Goal: Task Accomplishment & Management: Use online tool/utility

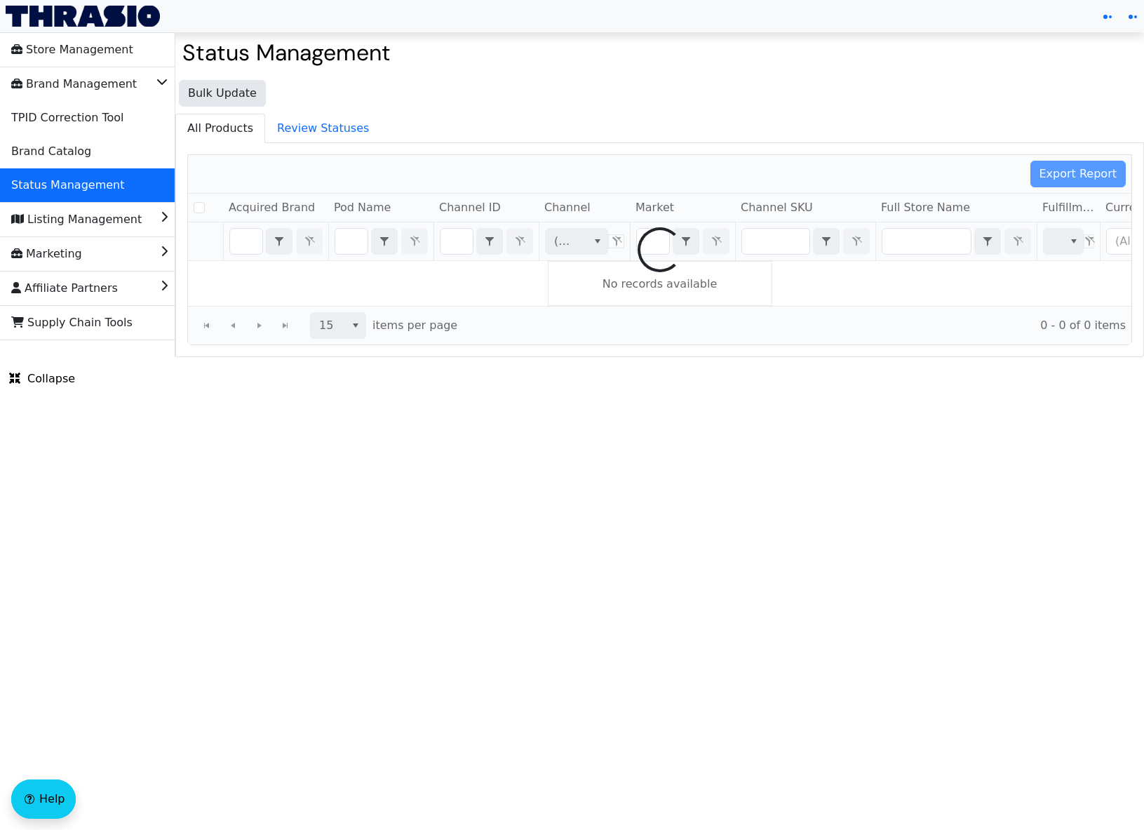
checkbox input "false"
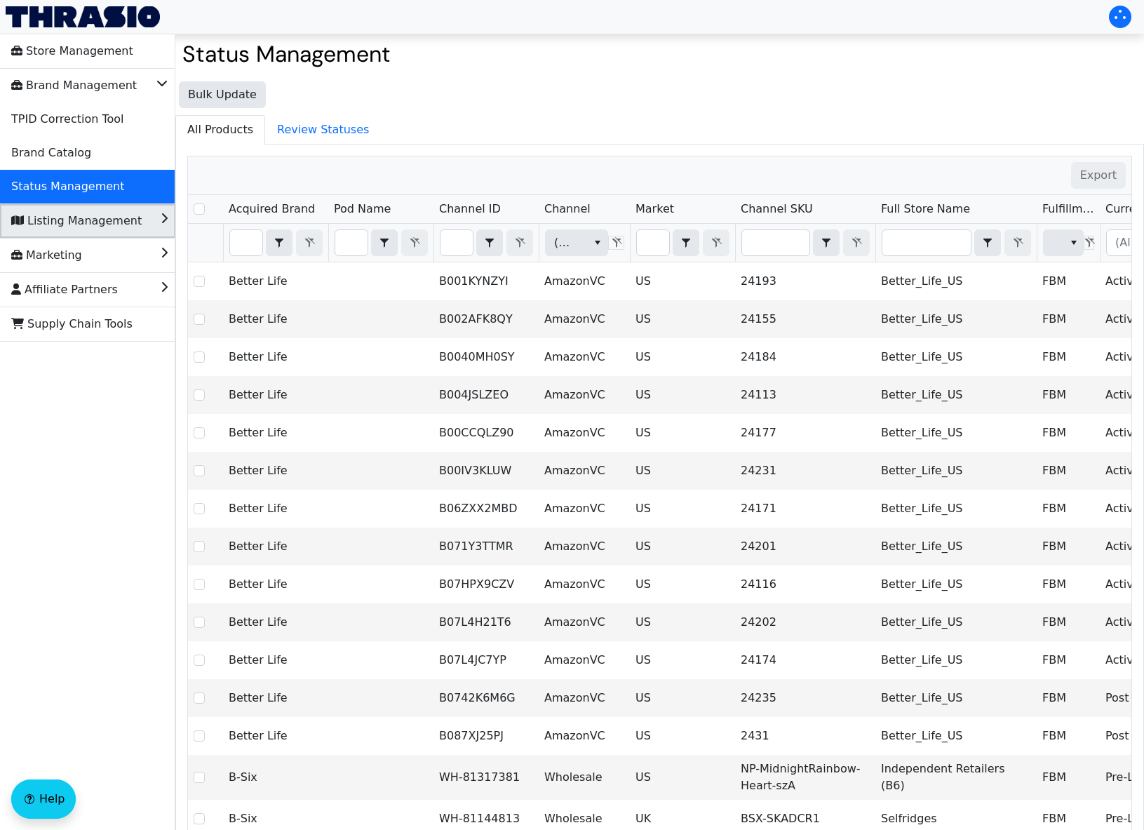
click at [122, 222] on span "Listing Management" at bounding box center [76, 221] width 130 height 22
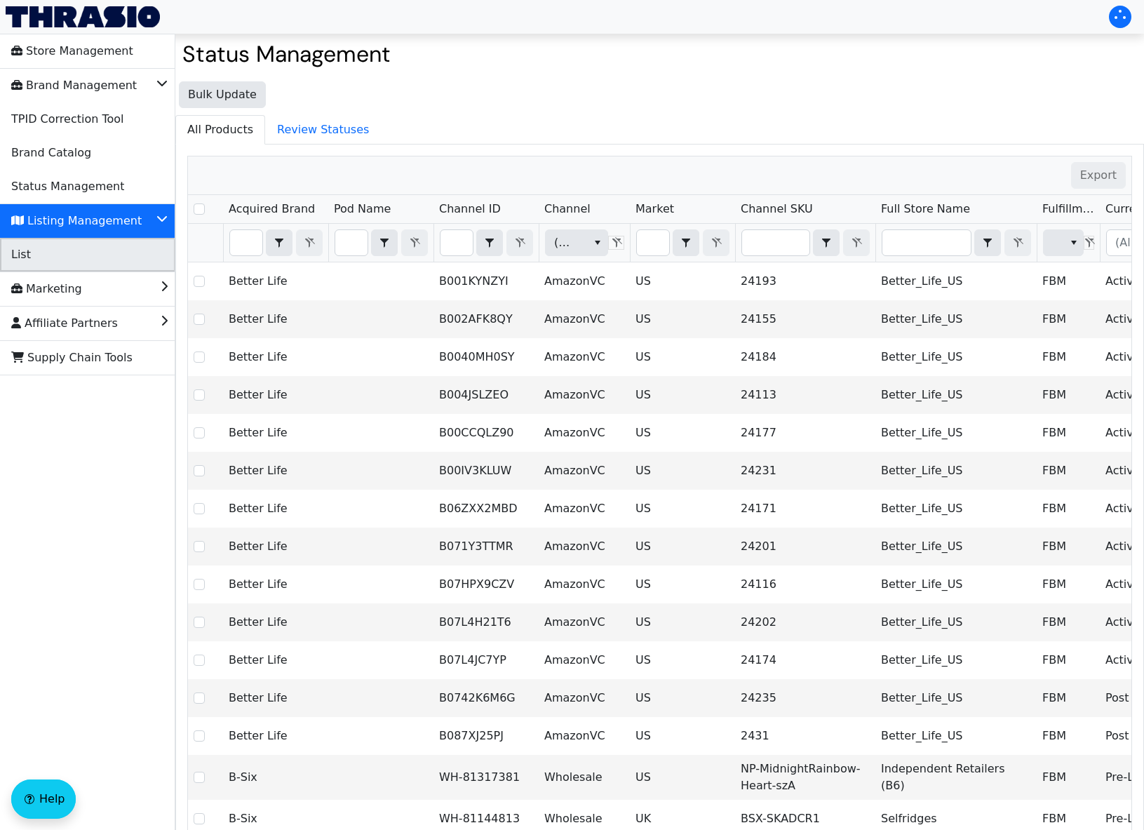
click at [55, 262] on li "List" at bounding box center [87, 255] width 175 height 34
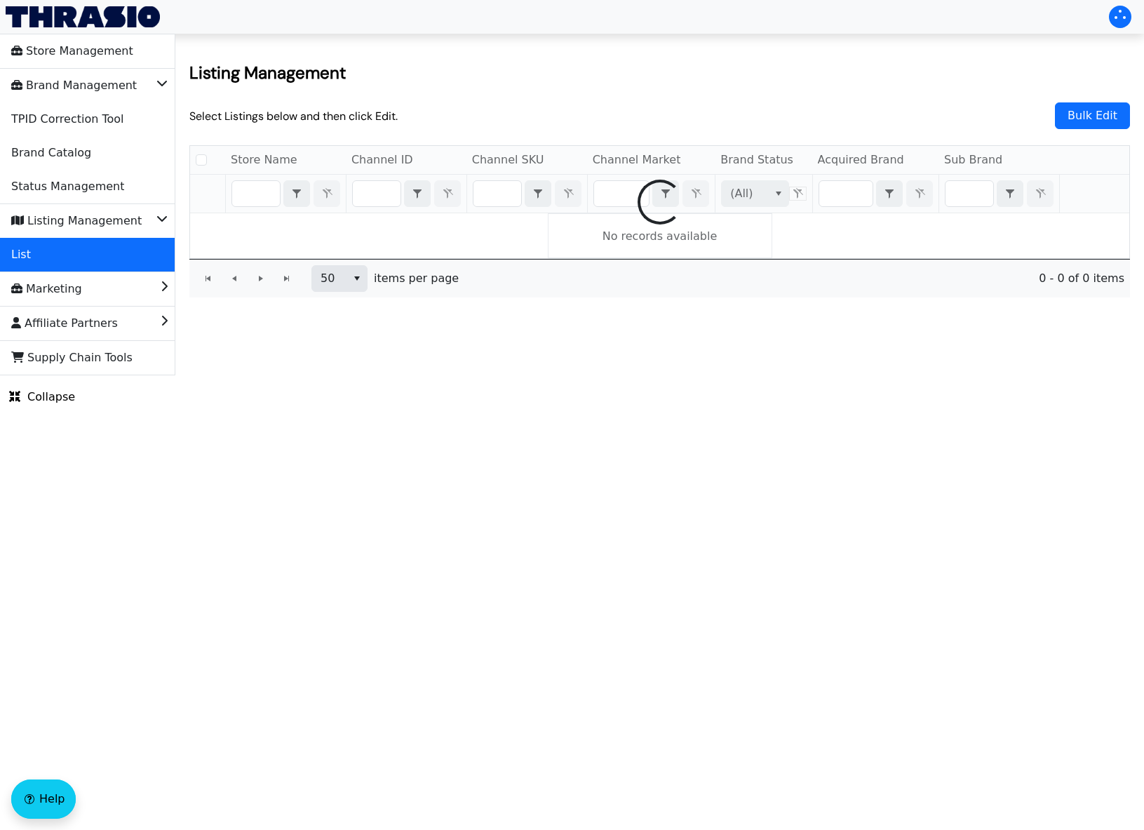
checkbox input "false"
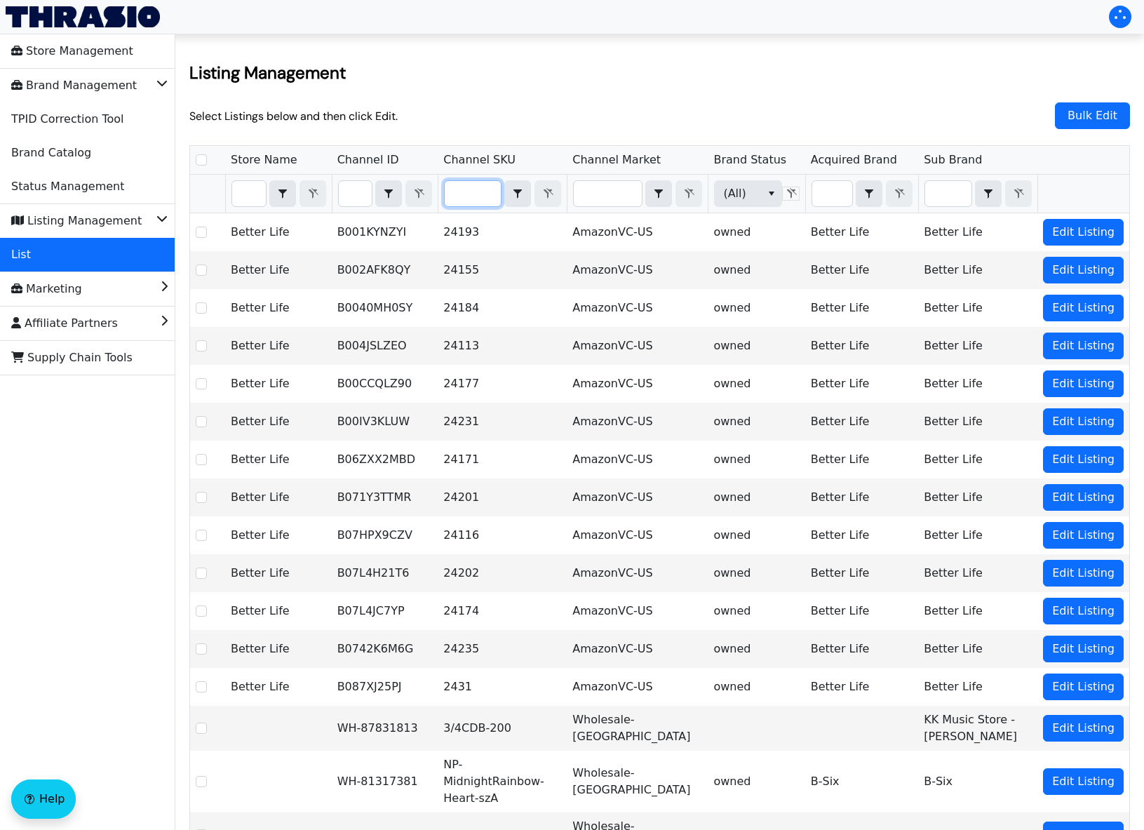
click at [501, 190] on input "Filter" at bounding box center [473, 193] width 56 height 25
click at [154, 281] on li "Marketing" at bounding box center [87, 289] width 175 height 34
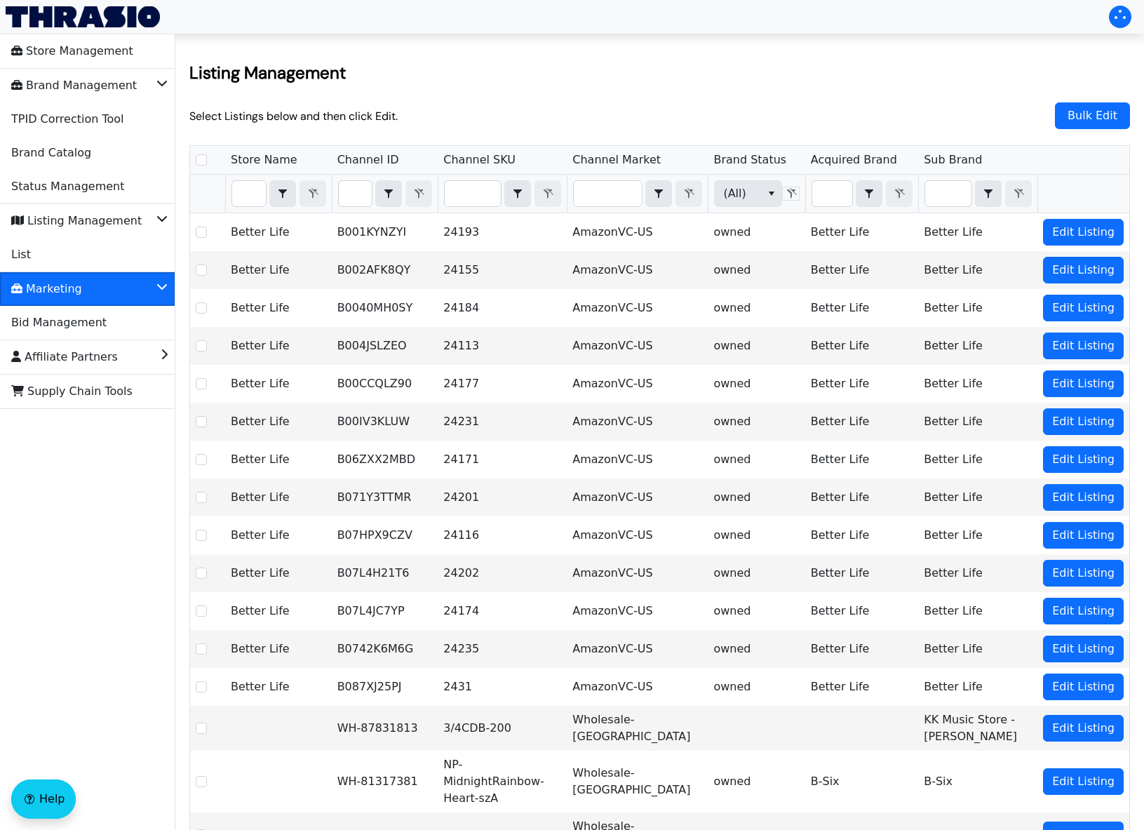
click at [154, 281] on li "Marketing" at bounding box center [87, 289] width 175 height 34
click at [160, 83] on icon "Brand Management" at bounding box center [162, 84] width 10 height 6
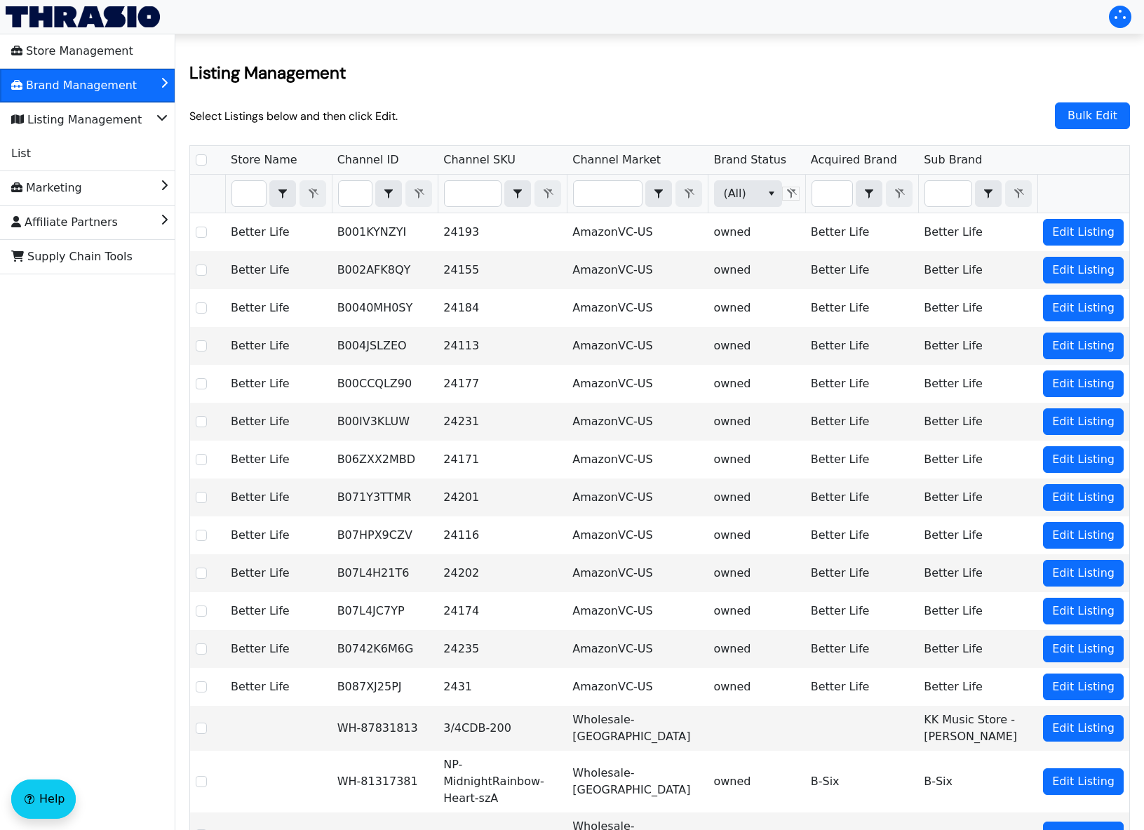
click at [161, 83] on icon "Brand Management" at bounding box center [164, 81] width 7 height 14
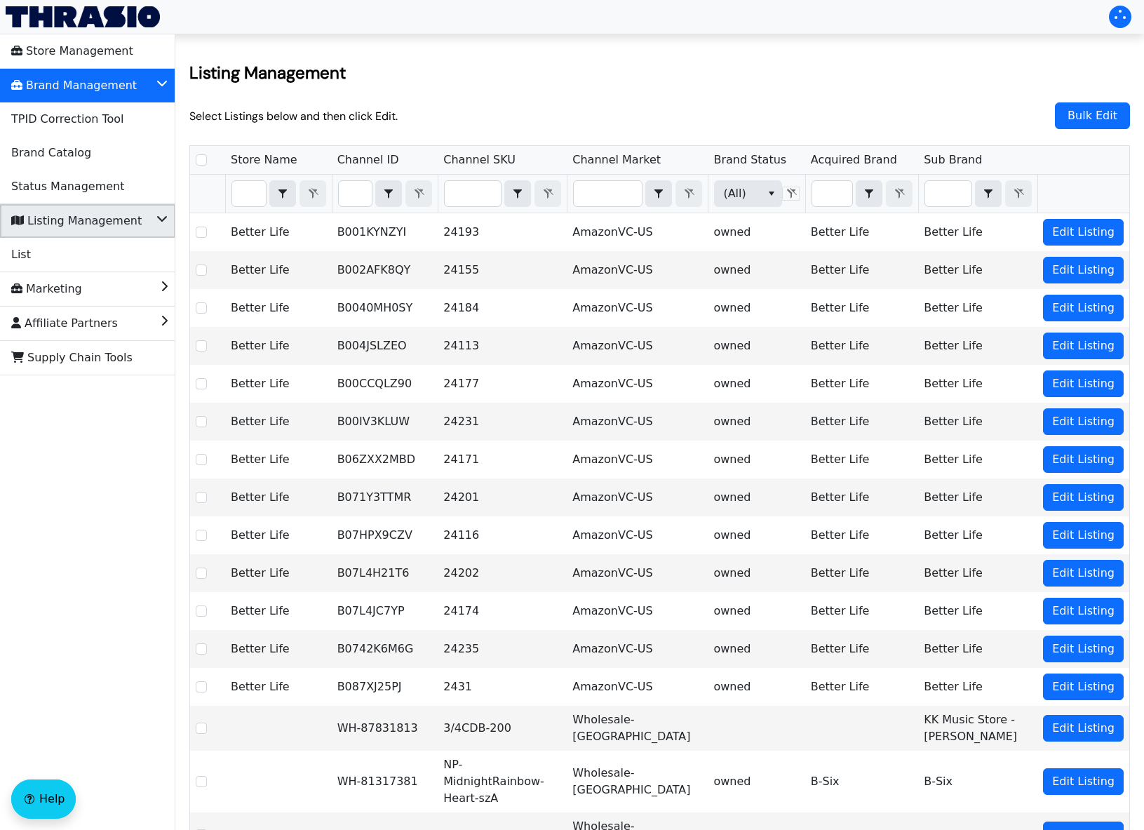
click at [120, 219] on span "Listing Management" at bounding box center [76, 221] width 130 height 22
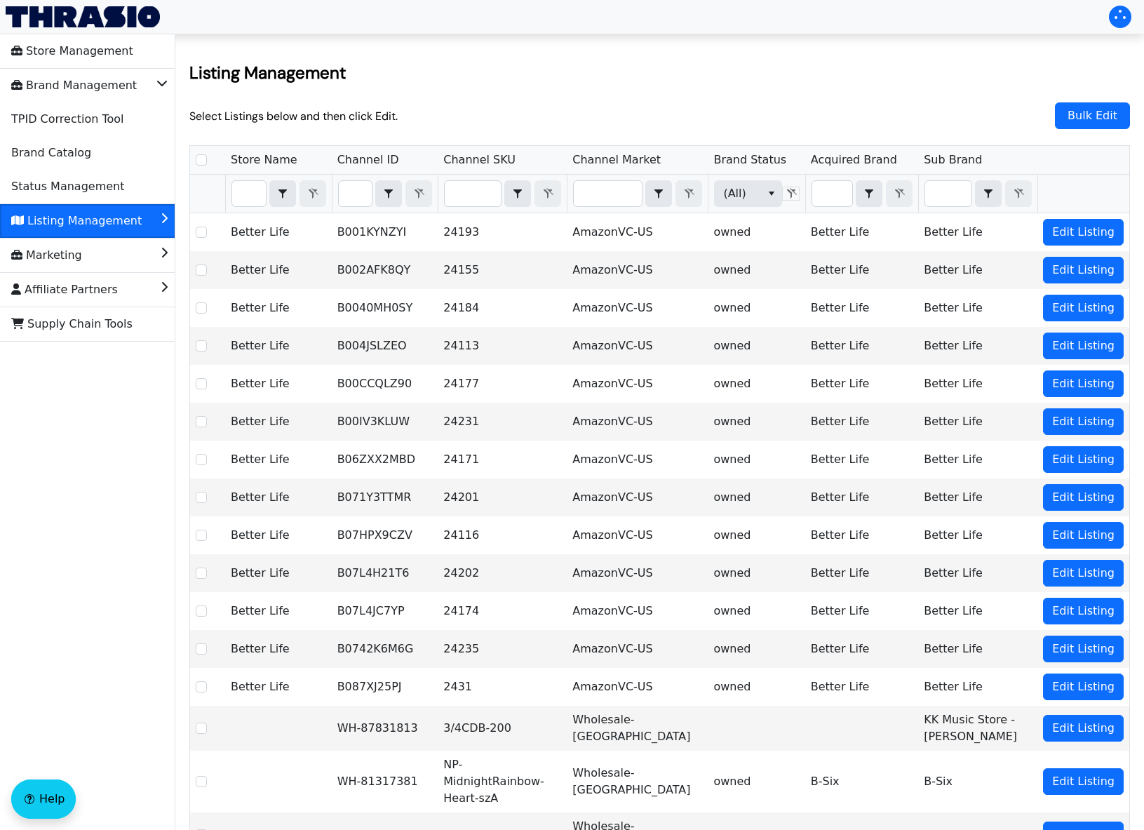
click at [120, 219] on span "Listing Management" at bounding box center [76, 221] width 130 height 22
click at [86, 252] on li "List" at bounding box center [87, 255] width 175 height 34
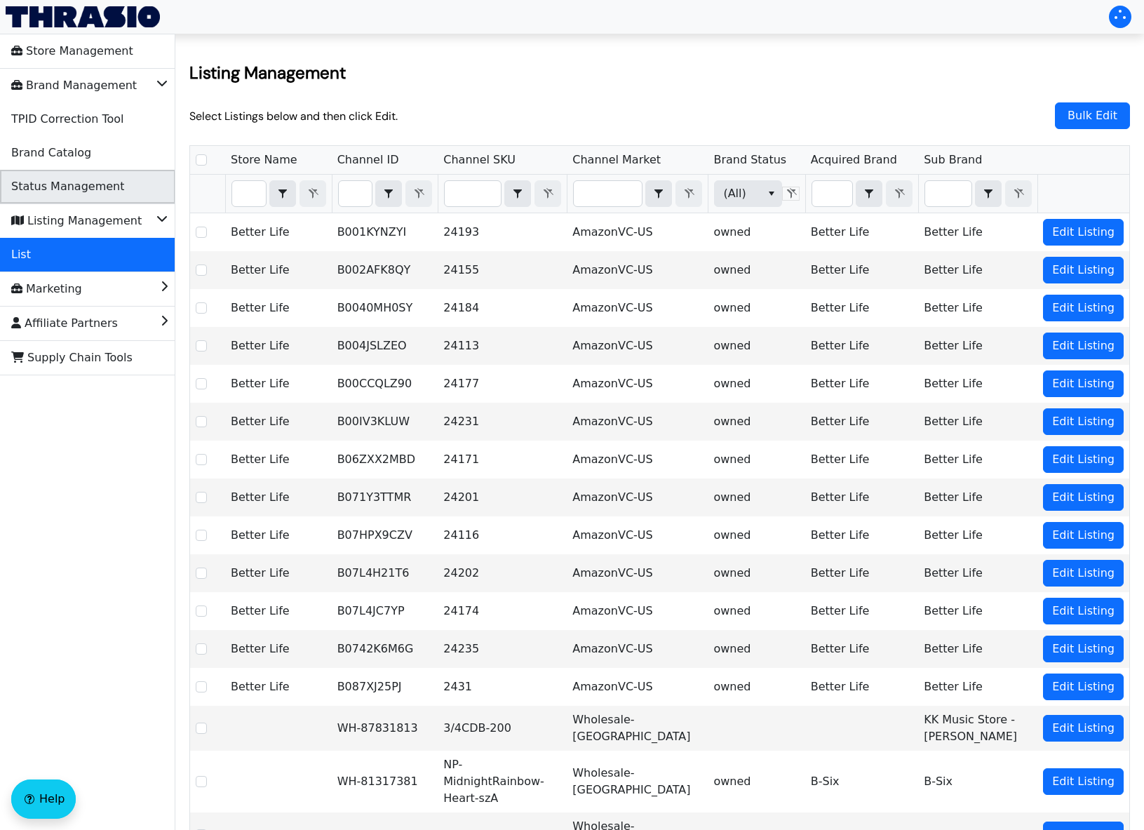
click at [114, 195] on li "Status Management" at bounding box center [87, 187] width 175 height 34
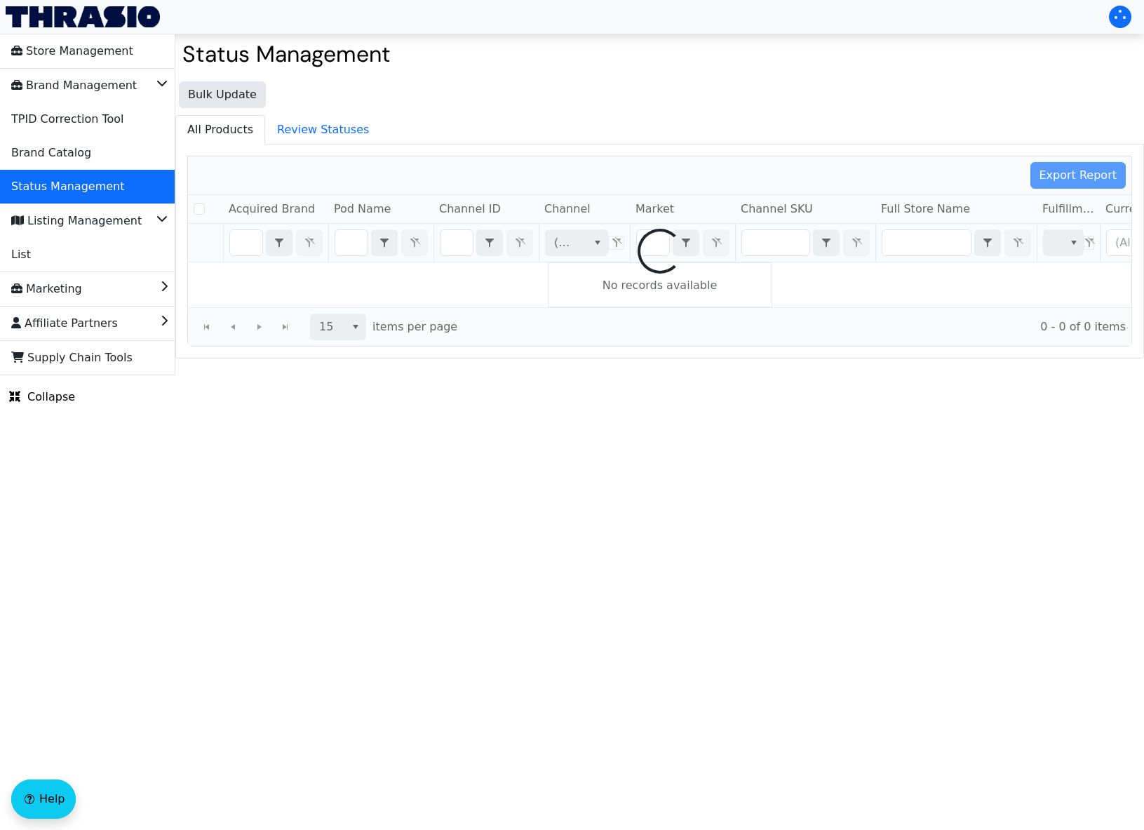
checkbox input "false"
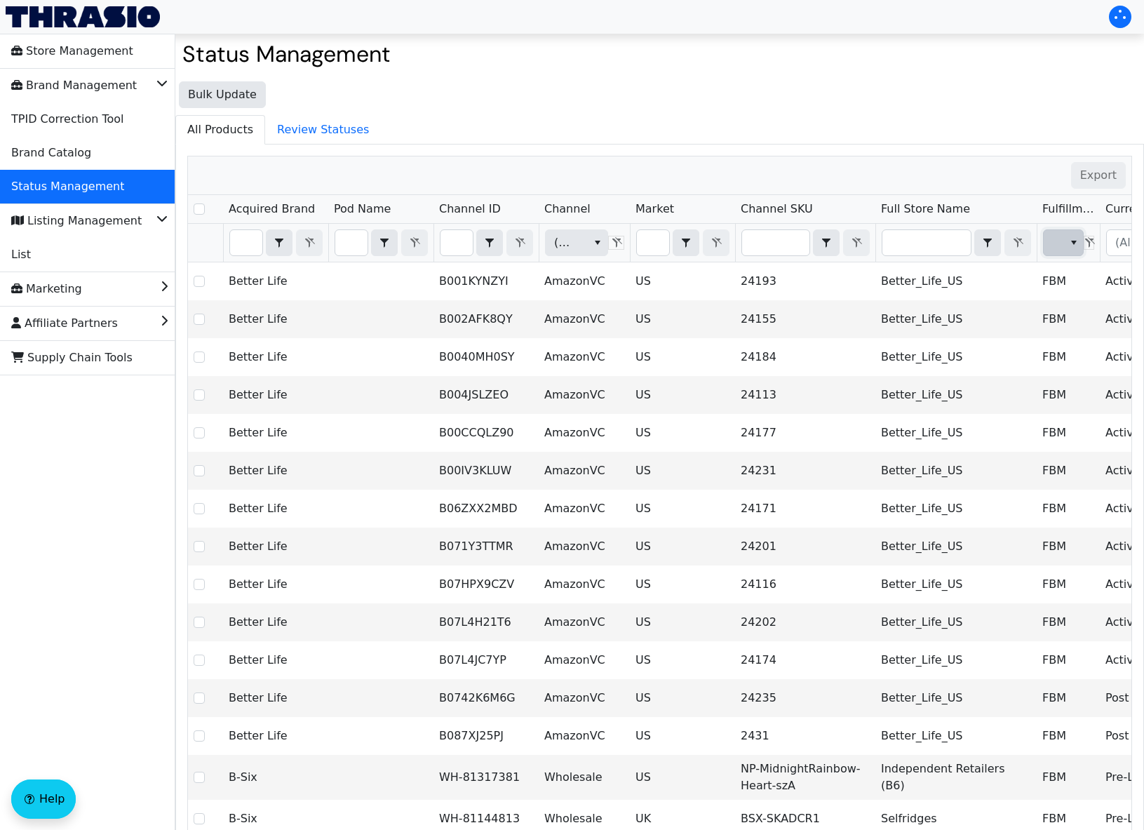
click at [1072, 237] on icon "select" at bounding box center [1073, 242] width 11 height 11
click at [1073, 237] on icon "select" at bounding box center [1073, 242] width 11 height 11
click at [127, 363] on li "Supply Chain Tools" at bounding box center [87, 358] width 175 height 34
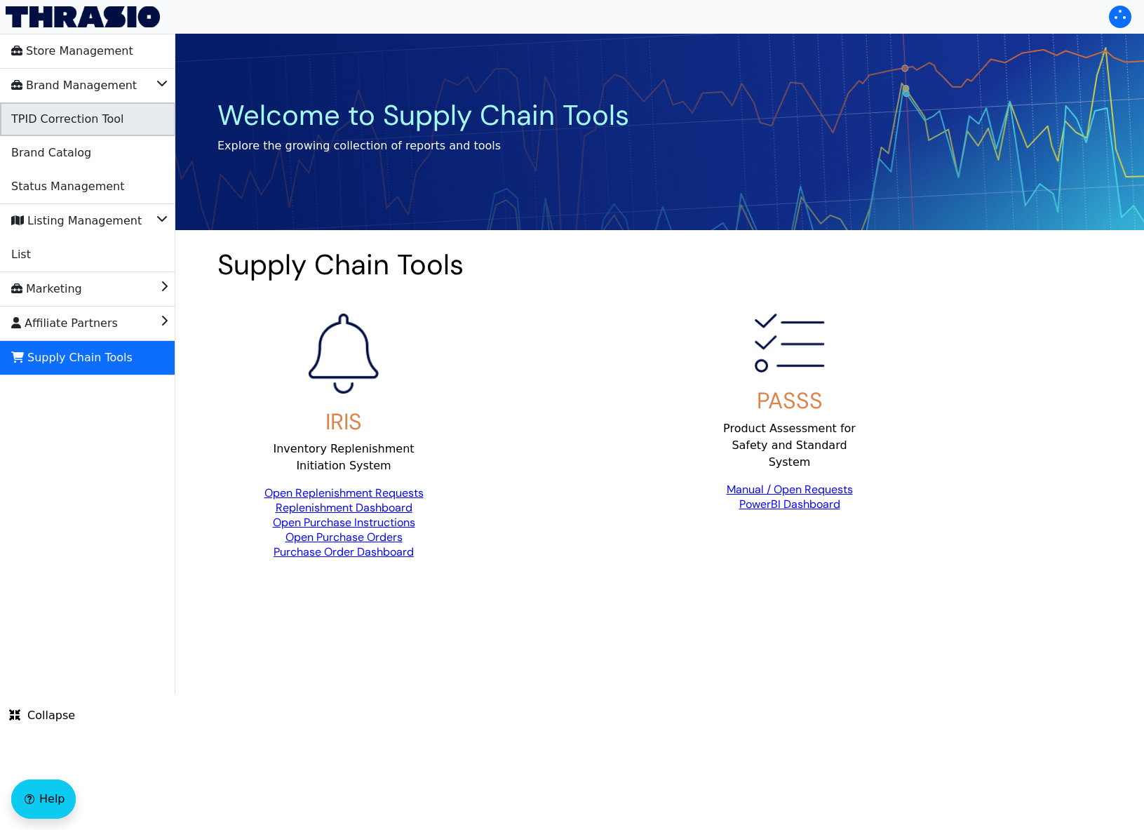
click at [93, 126] on span "TPID Correction Tool" at bounding box center [67, 119] width 112 height 22
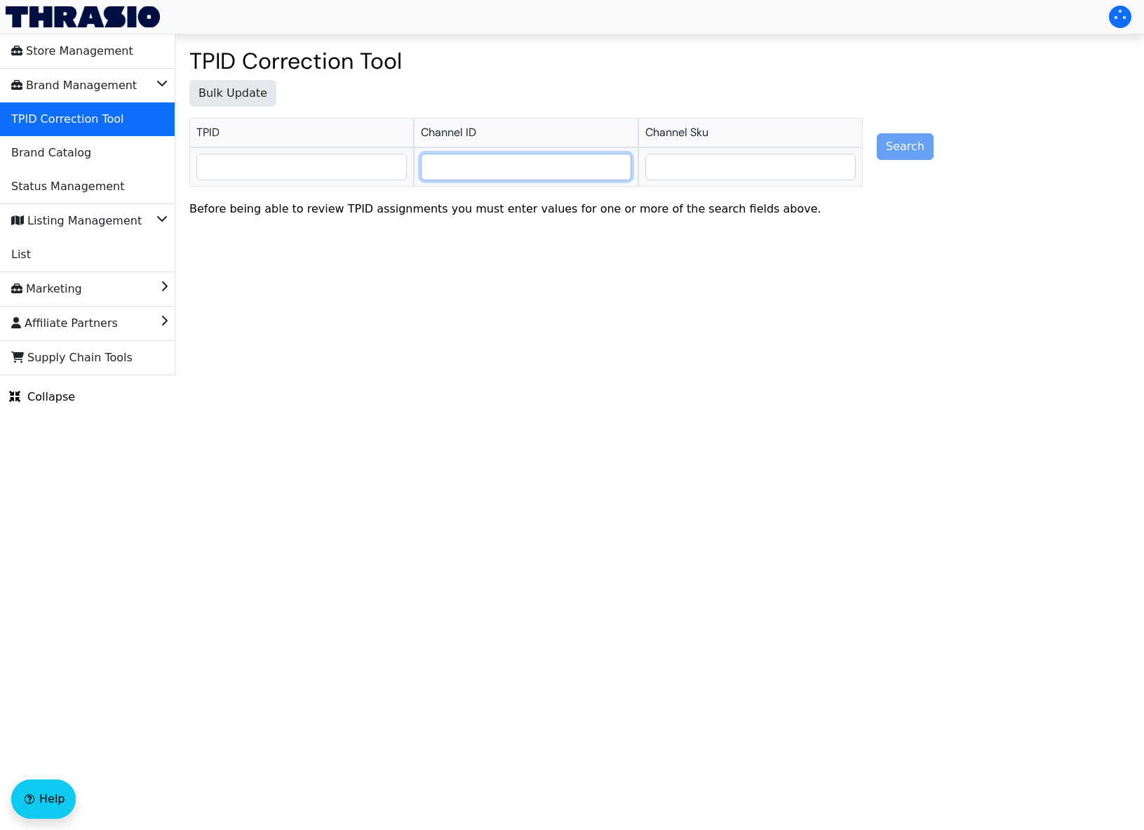
click at [554, 175] on input "text" at bounding box center [525, 166] width 209 height 25
paste input "B0F67QMJPZ"
type input "B0F67QMJPZ"
click at [900, 149] on div "Search" at bounding box center [905, 147] width 57 height 80
click at [900, 150] on div "Search" at bounding box center [905, 147] width 57 height 80
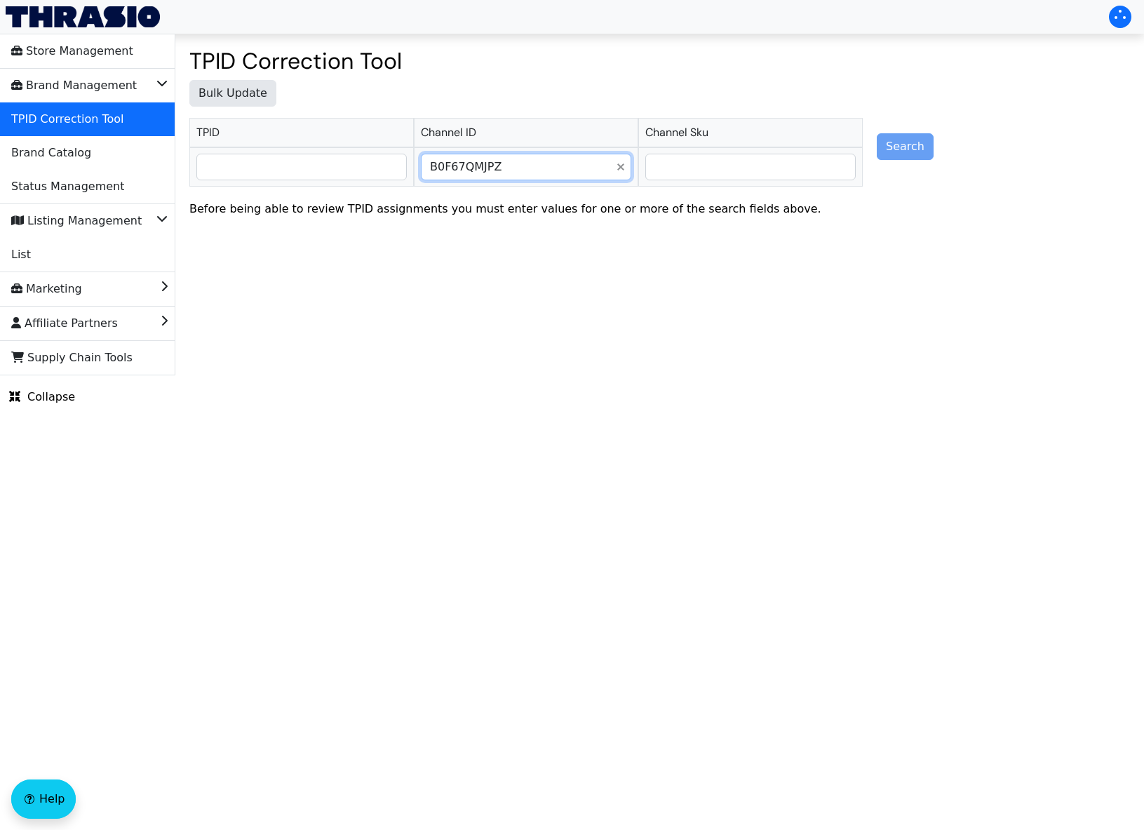
drag, startPoint x: 554, startPoint y: 168, endPoint x: 431, endPoint y: 168, distance: 123.4
click at [431, 168] on input "B0F67QMJPZ" at bounding box center [515, 166] width 189 height 25
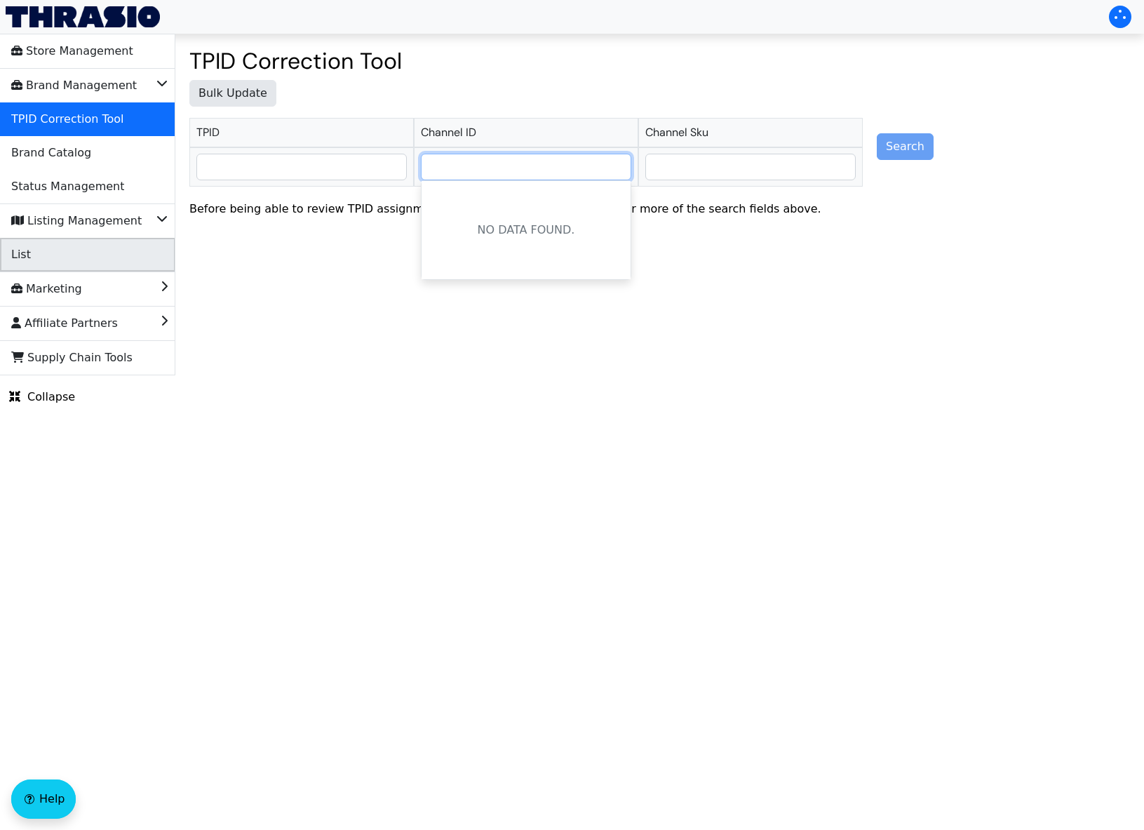
click at [32, 251] on li "List" at bounding box center [87, 255] width 175 height 34
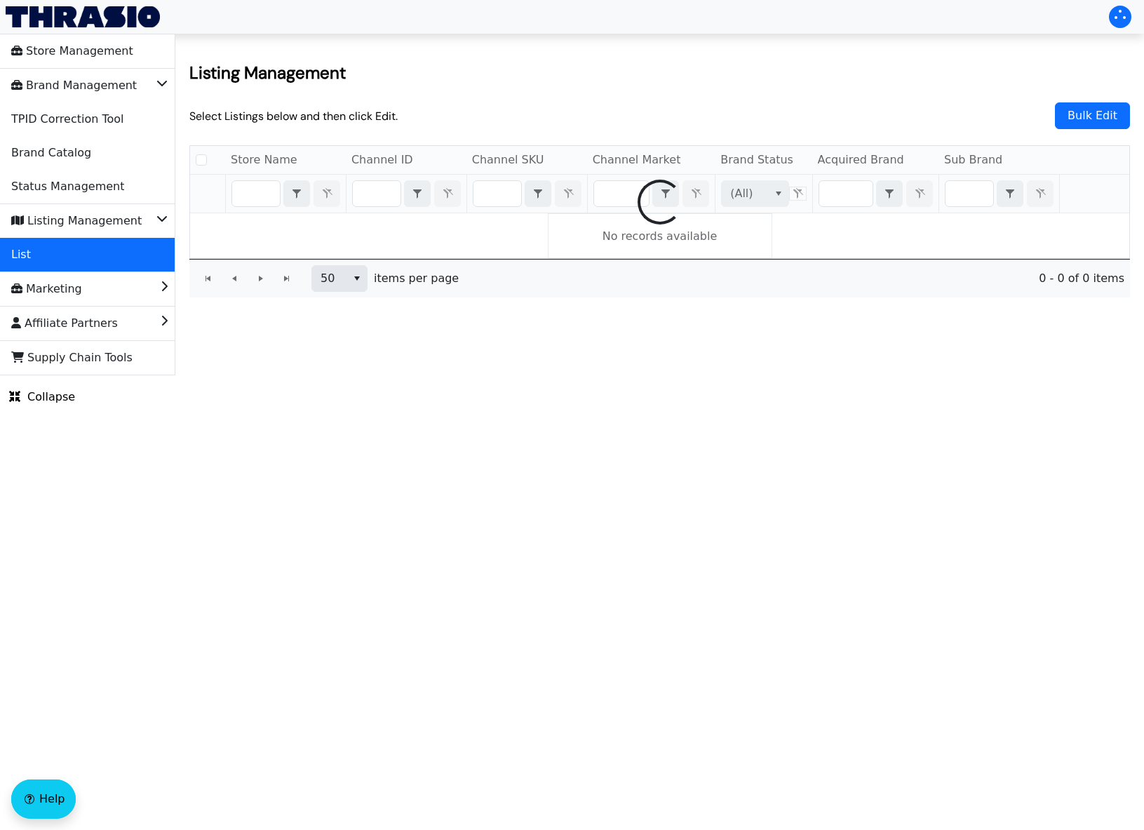
checkbox input "false"
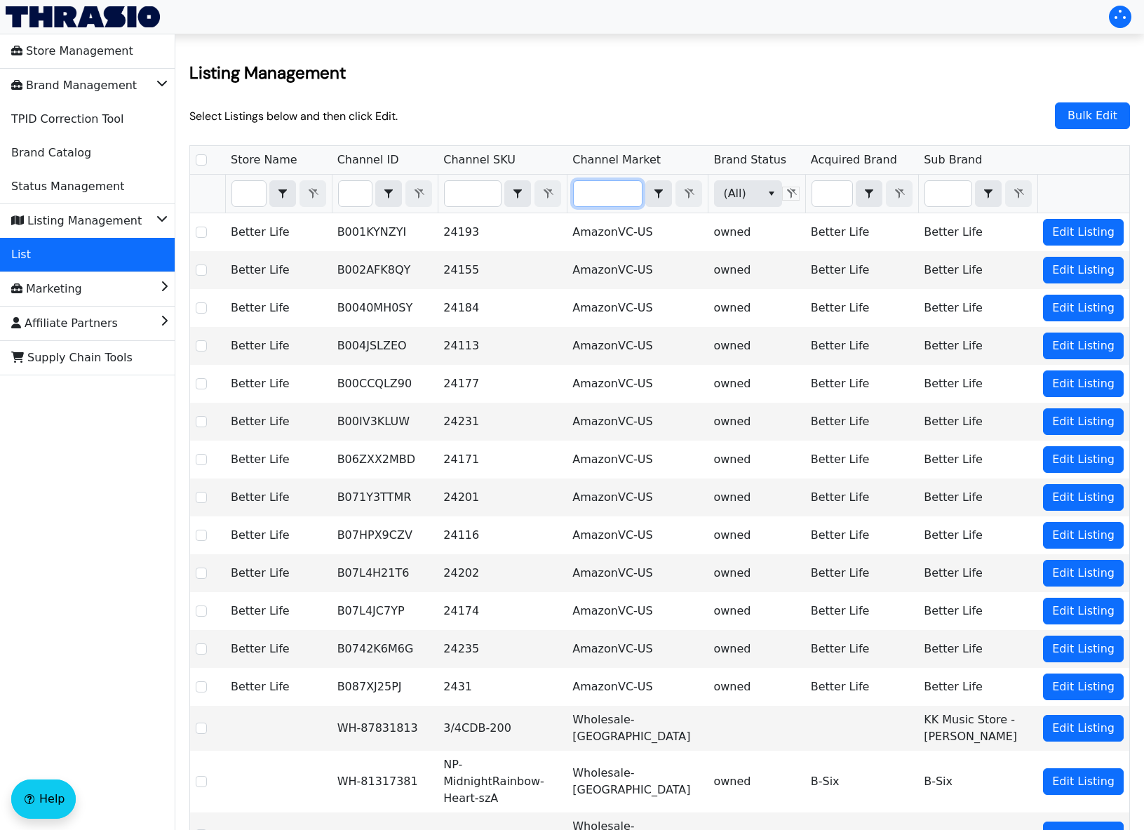
click at [632, 191] on input "Filter" at bounding box center [608, 193] width 68 height 25
click at [501, 193] on input "Filter" at bounding box center [473, 193] width 56 height 25
click at [372, 193] on input "Filter" at bounding box center [356, 193] width 34 height 25
type input "B0F67QMJPZ"
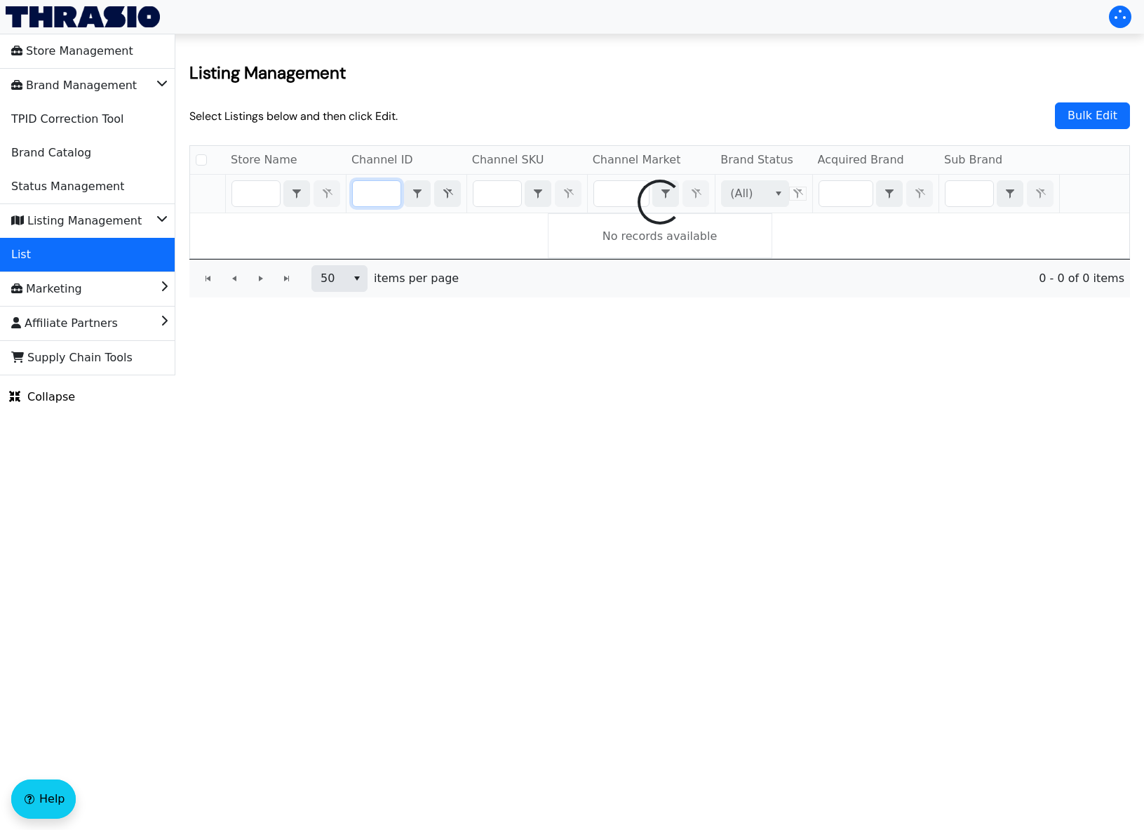
checkbox input "false"
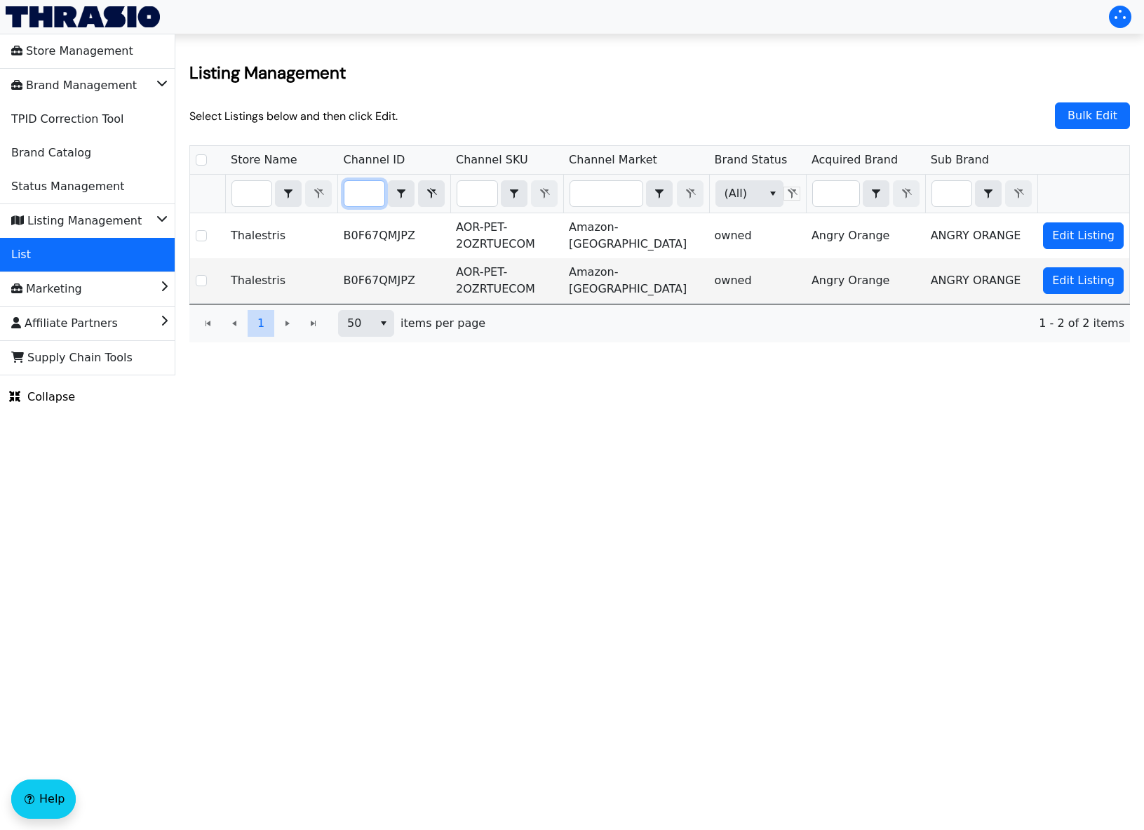
type input "B0F67QMJPZ"
drag, startPoint x: 361, startPoint y: 193, endPoint x: 431, endPoint y: 196, distance: 70.2
click at [431, 196] on div "B0F67QMJPZ Contains" at bounding box center [394, 193] width 100 height 27
checkbox input "true"
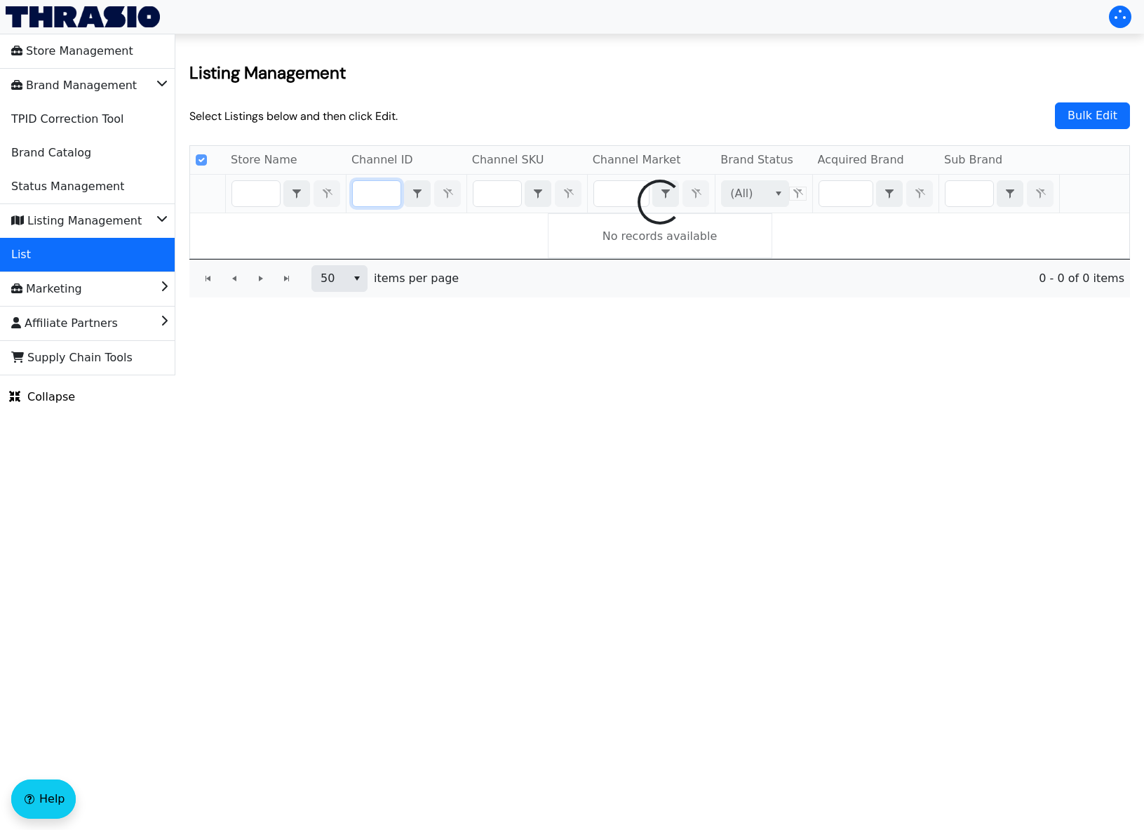
type input "X004D7LZNX"
drag, startPoint x: 396, startPoint y: 197, endPoint x: 327, endPoint y: 190, distance: 69.8
click at [327, 190] on tr "X004D7LZNX Contains (All)" at bounding box center [659, 194] width 939 height 39
click at [494, 189] on div at bounding box center [659, 202] width 939 height 112
click at [494, 192] on div at bounding box center [659, 202] width 939 height 112
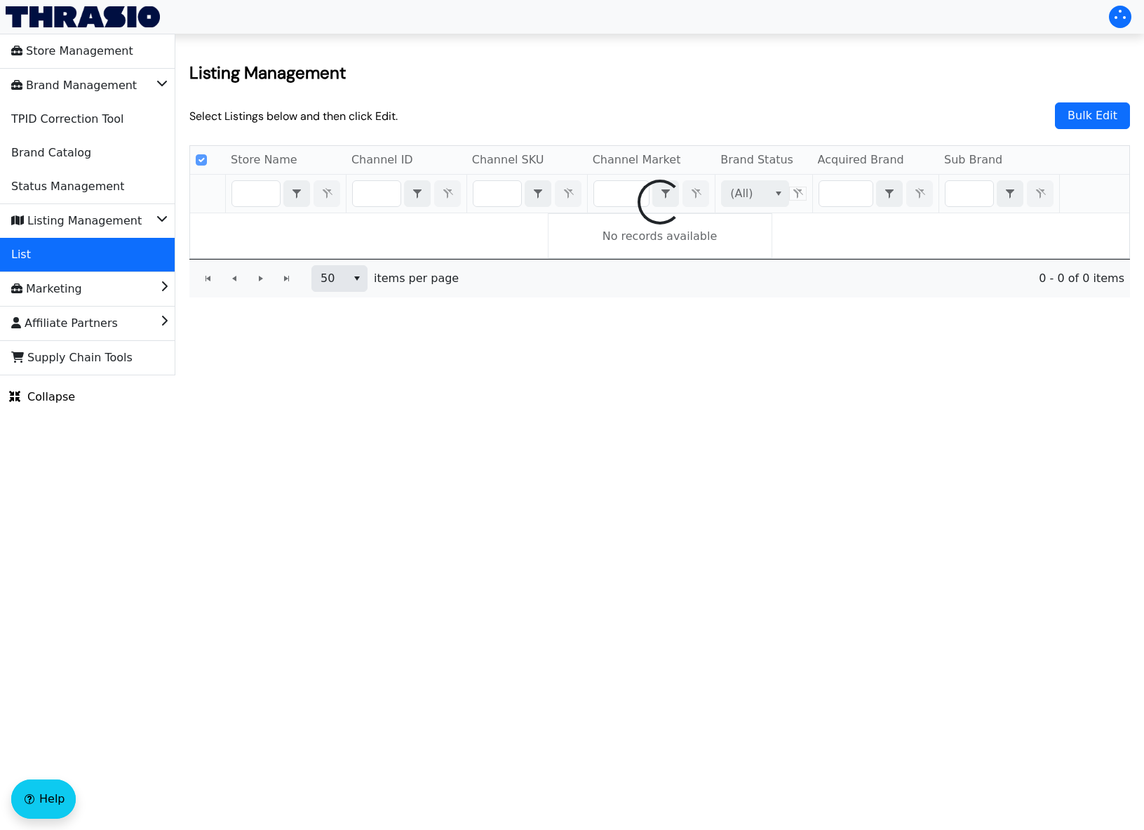
click at [541, 81] on h2 "Listing Management" at bounding box center [659, 73] width 940 height 22
checkbox input "false"
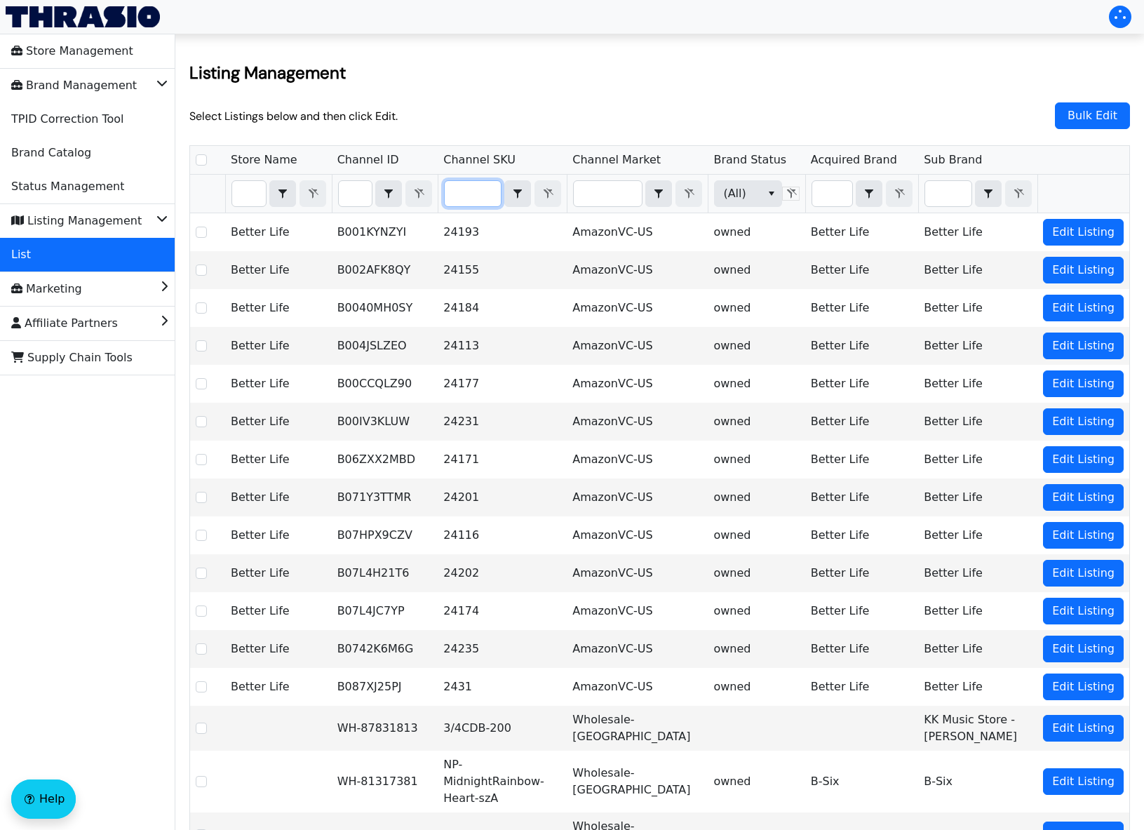
click at [495, 197] on input "Filter" at bounding box center [473, 193] width 56 height 25
type input "X004D7LZNX"
checkbox input "true"
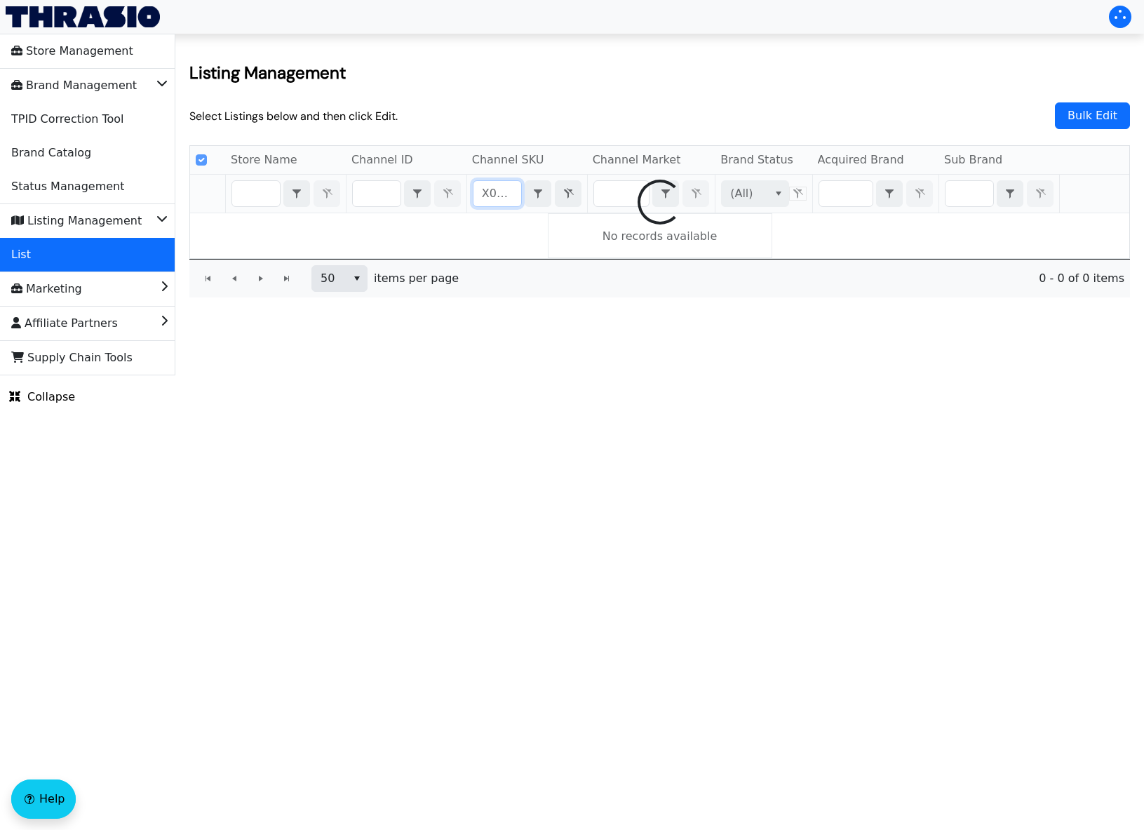
scroll to position [0, 25]
type input "X004D7LZNX"
